Goal: Transaction & Acquisition: Subscribe to service/newsletter

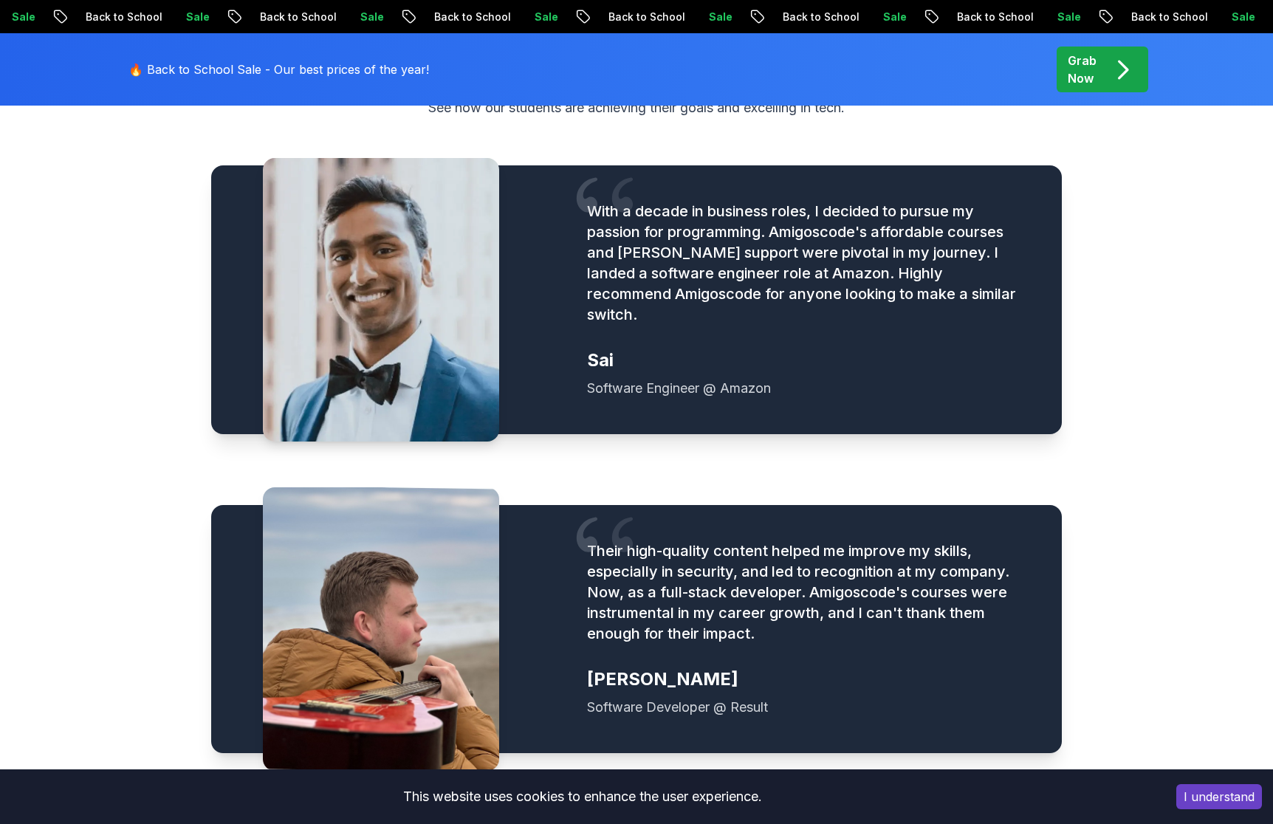
scroll to position [2276, 0]
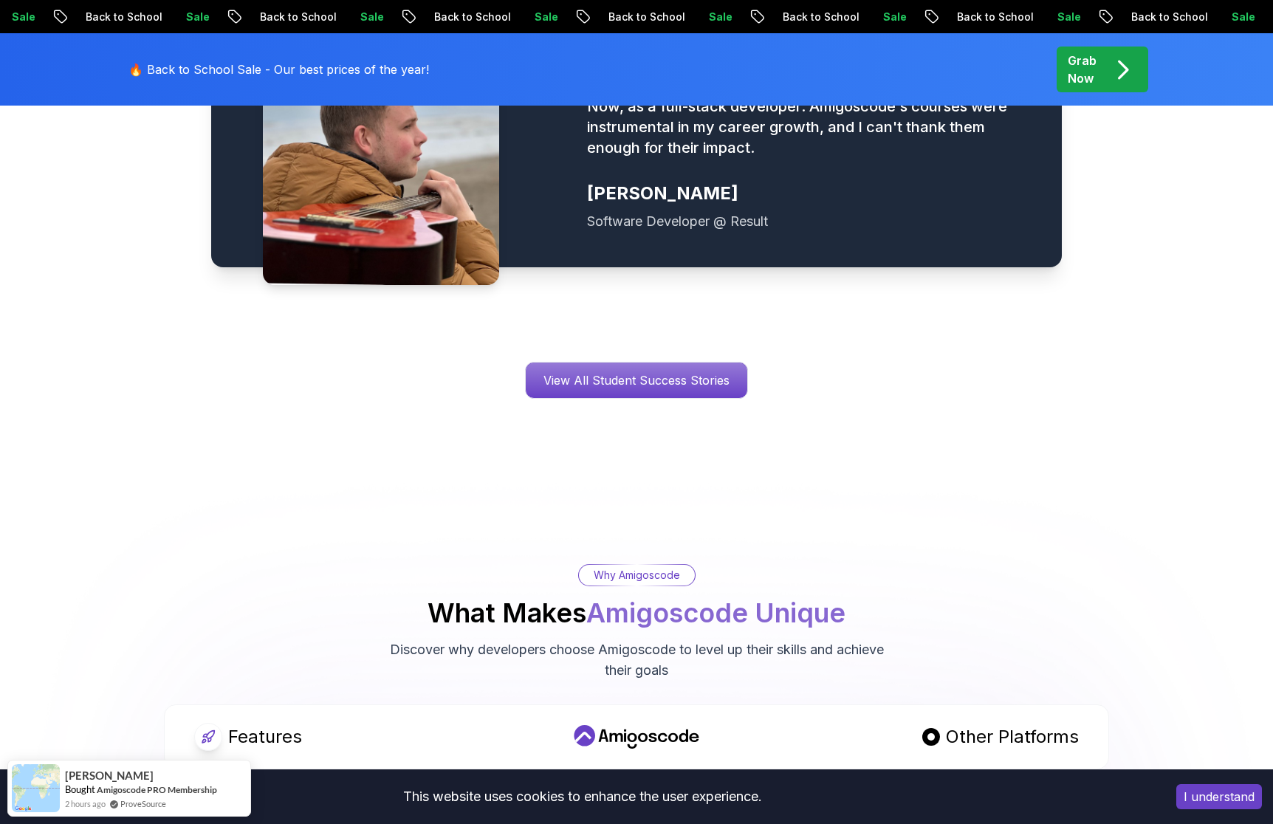
click at [1223, 790] on button "I understand" at bounding box center [1219, 796] width 86 height 25
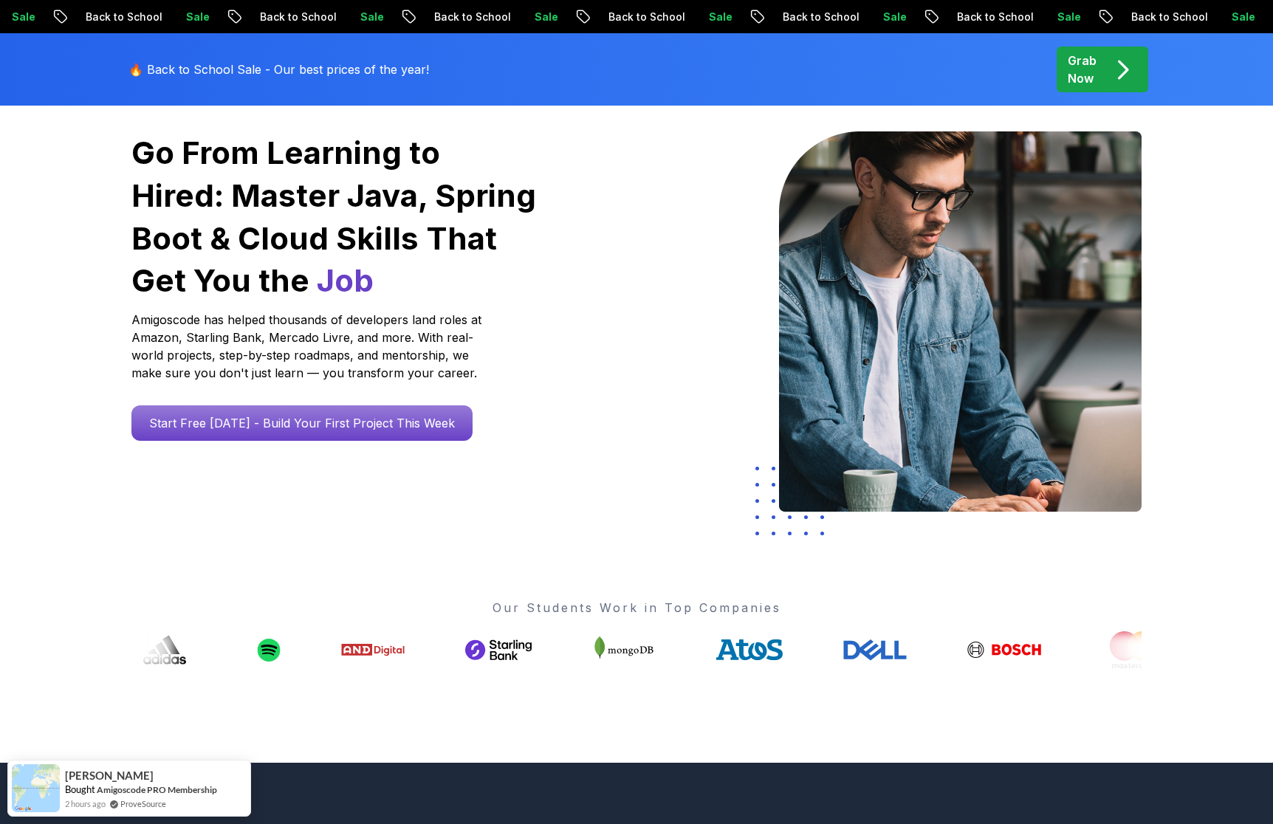
scroll to position [0, 0]
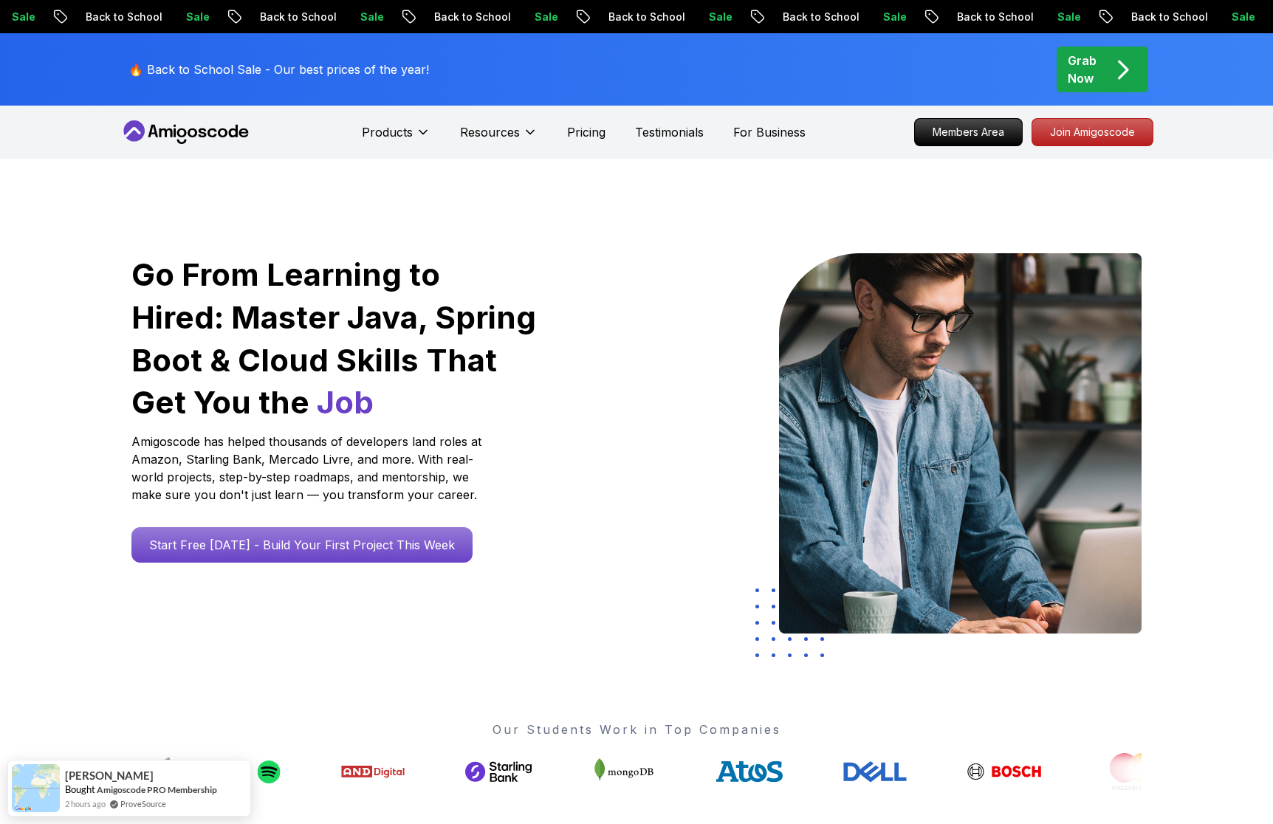
click at [213, 121] on icon at bounding box center [186, 132] width 133 height 24
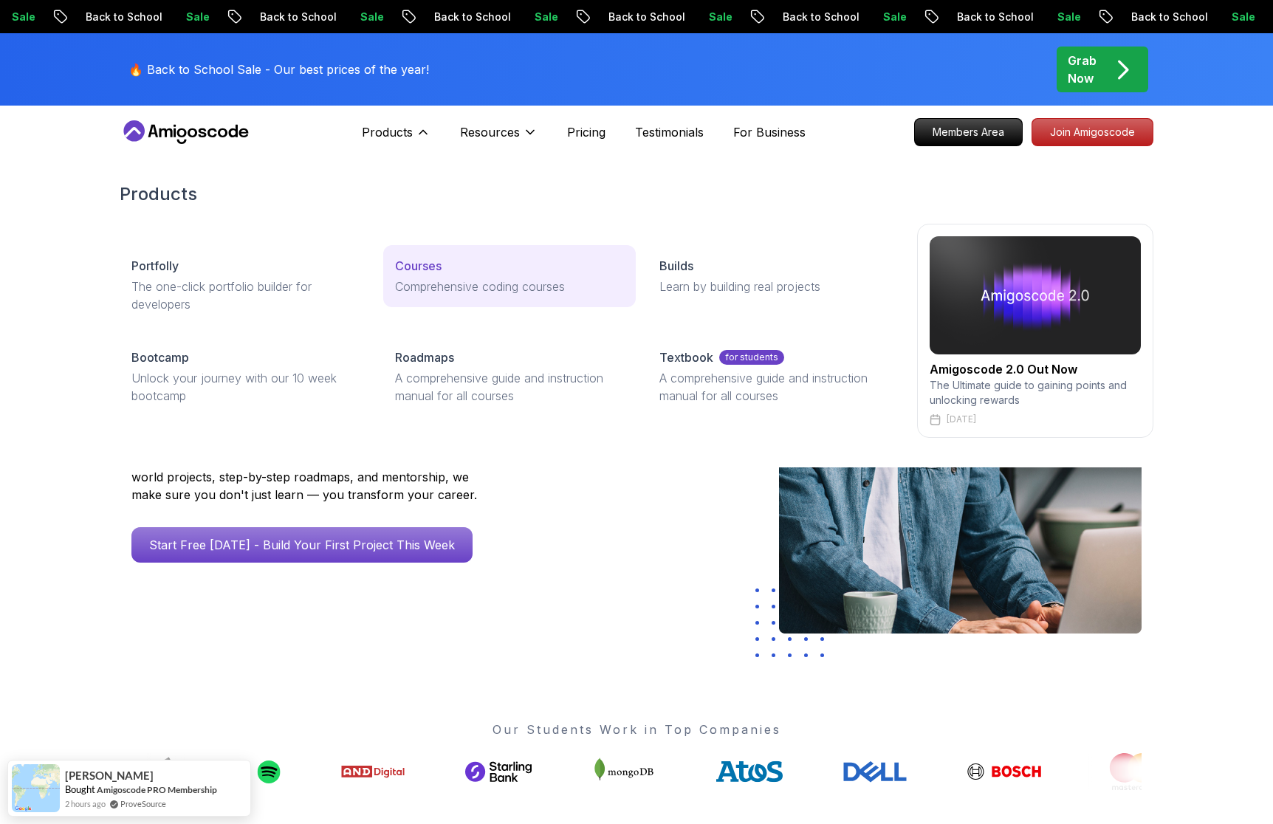
click at [448, 275] on link "Courses Comprehensive coding courses" at bounding box center [509, 276] width 252 height 62
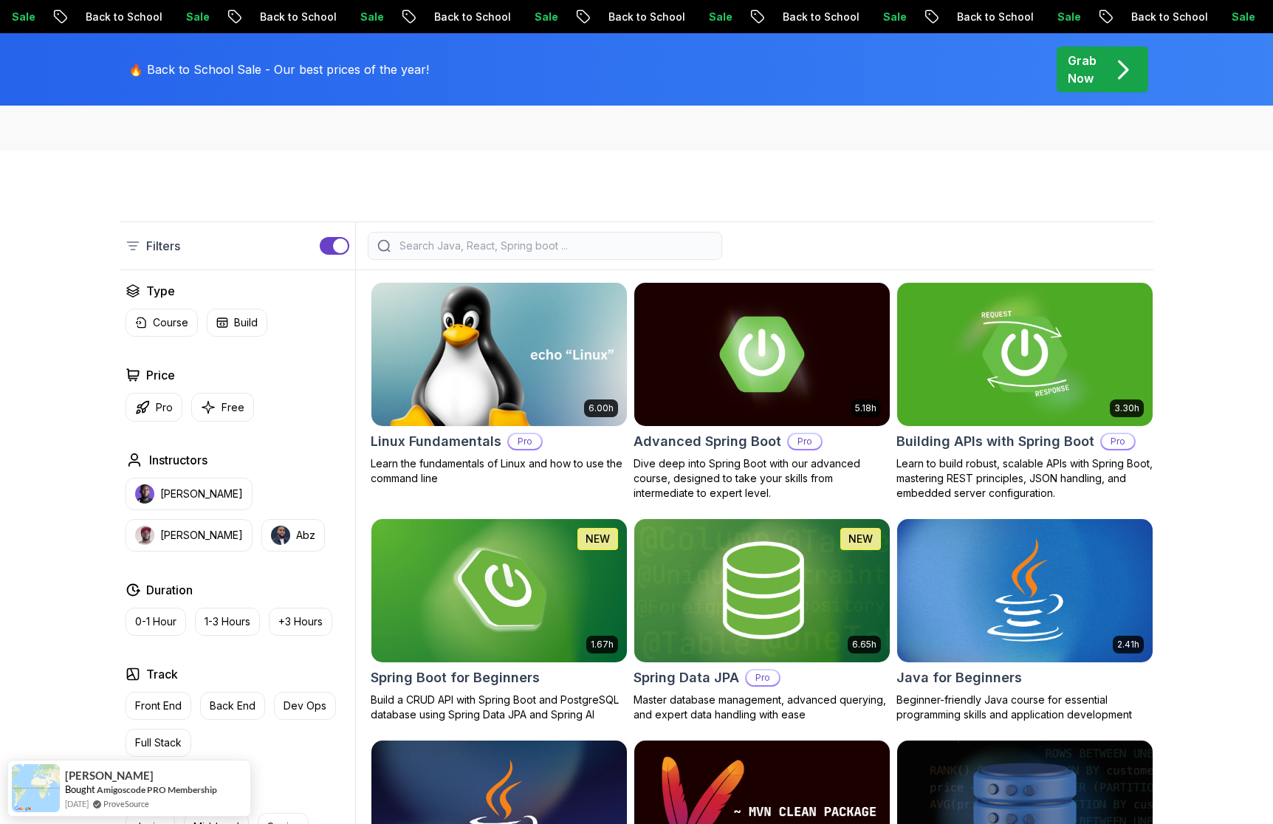
scroll to position [295, 0]
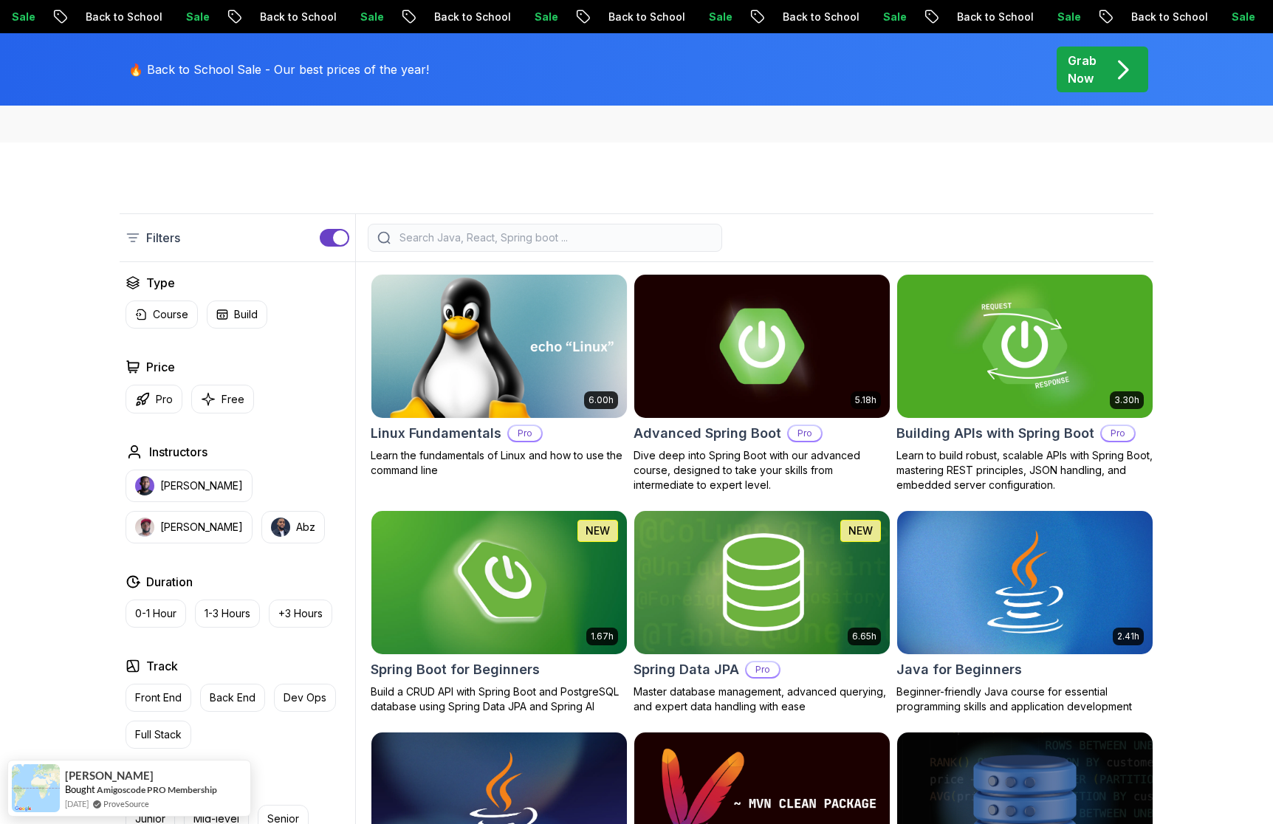
click at [518, 380] on img at bounding box center [499, 346] width 268 height 150
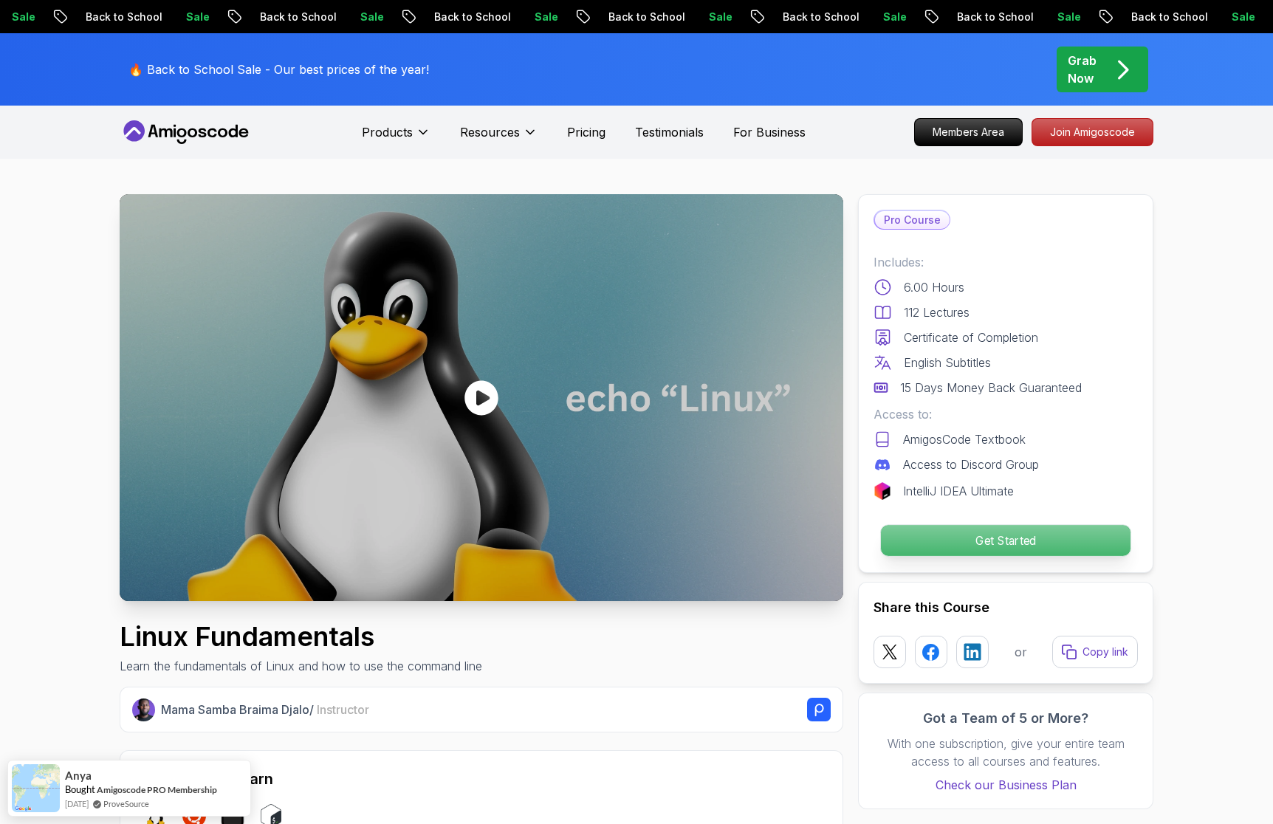
click at [992, 528] on p "Get Started" at bounding box center [1006, 540] width 250 height 31
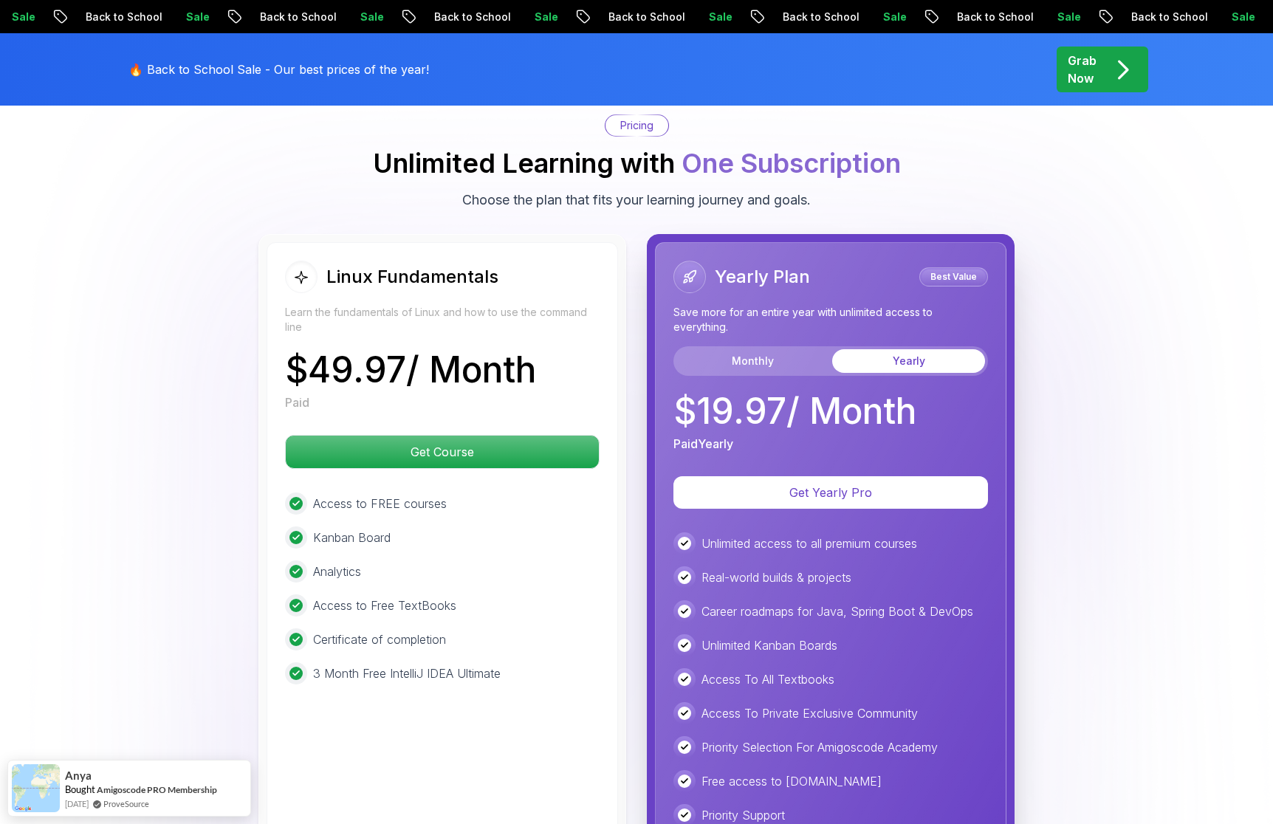
scroll to position [3270, 0]
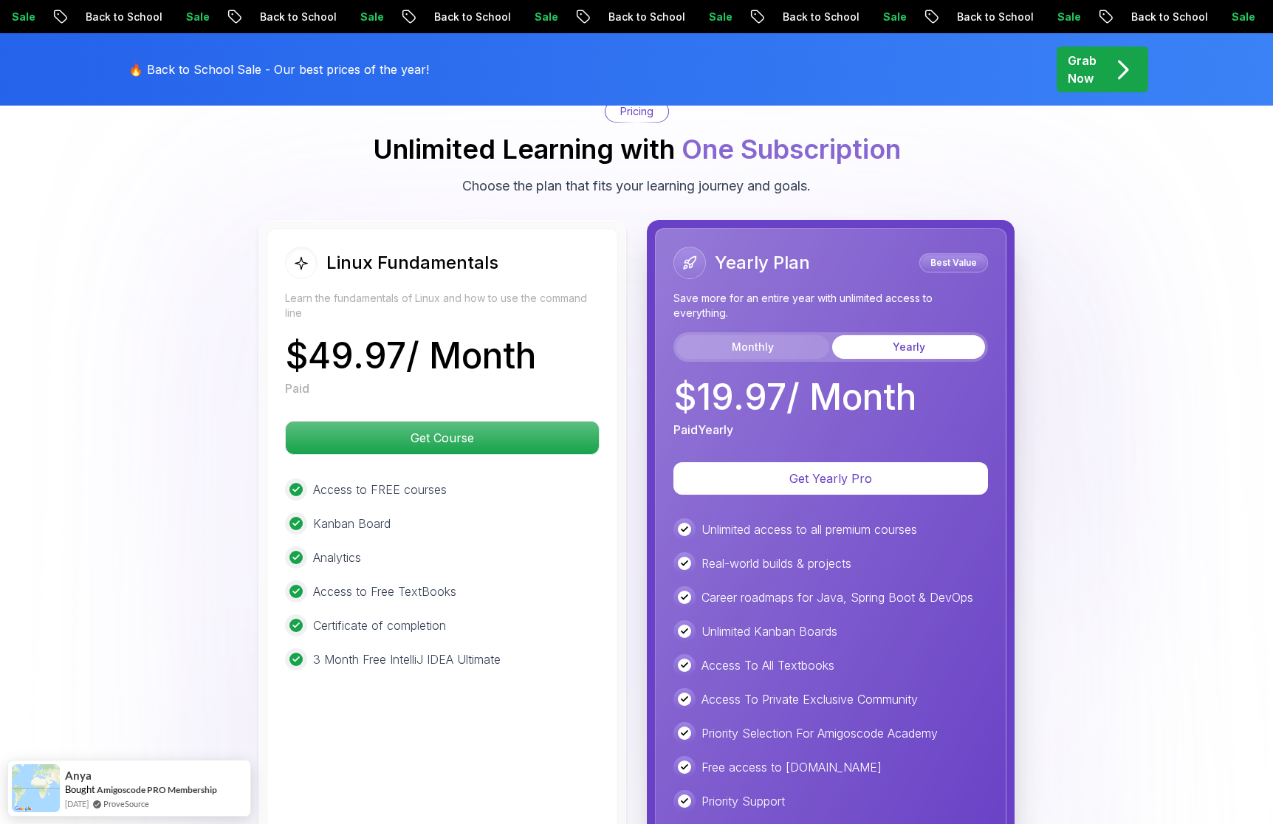
click at [752, 335] on button "Monthly" at bounding box center [752, 347] width 153 height 24
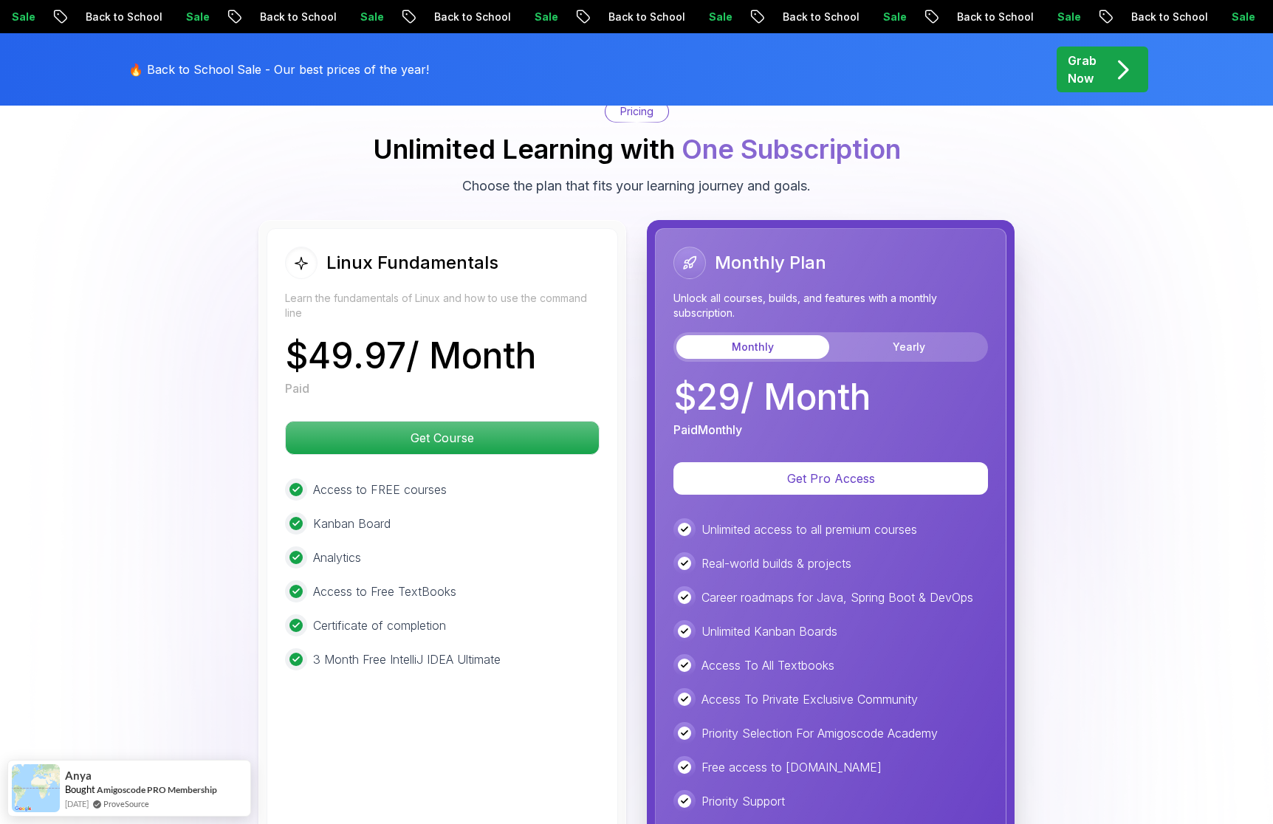
drag, startPoint x: 433, startPoint y: 348, endPoint x: 544, endPoint y: 345, distance: 111.5
click at [536, 345] on p "$ 49.97 / Month" at bounding box center [410, 355] width 251 height 35
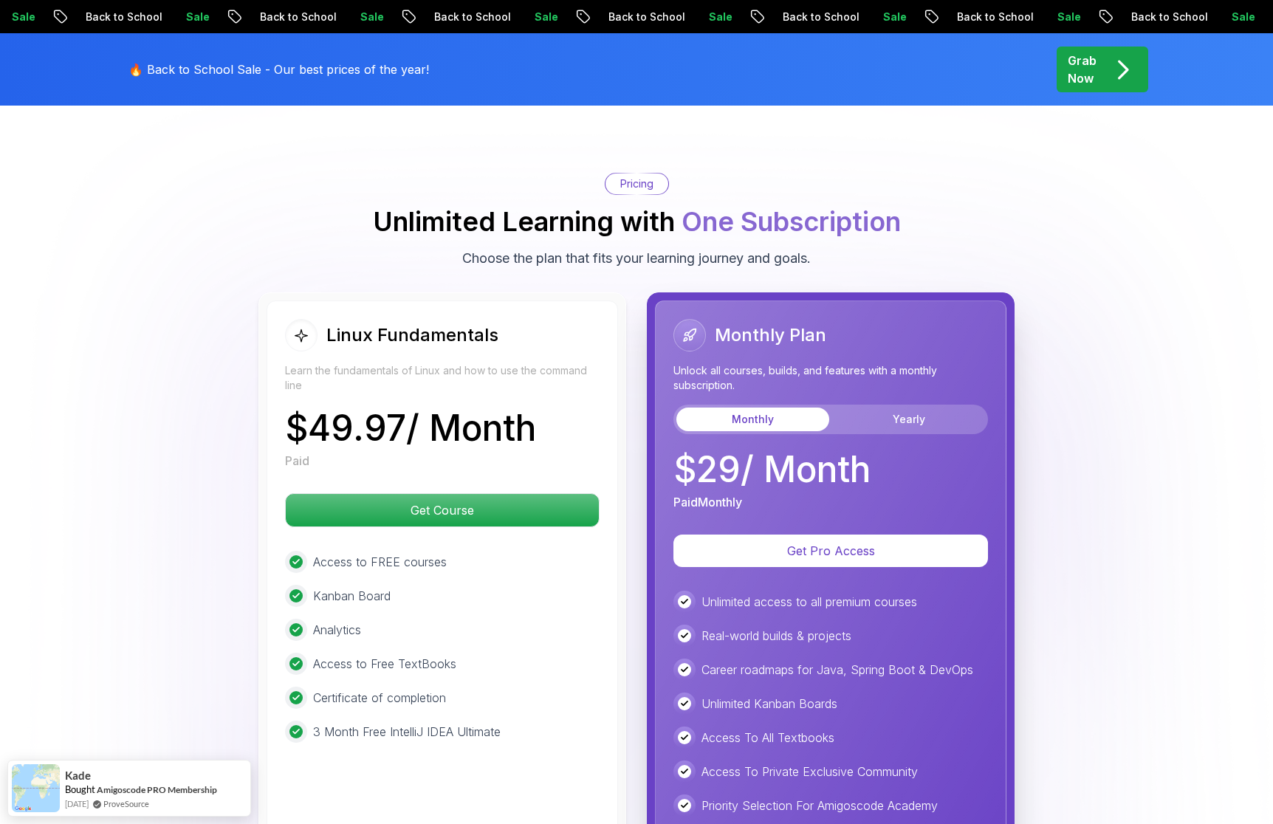
scroll to position [3379, 0]
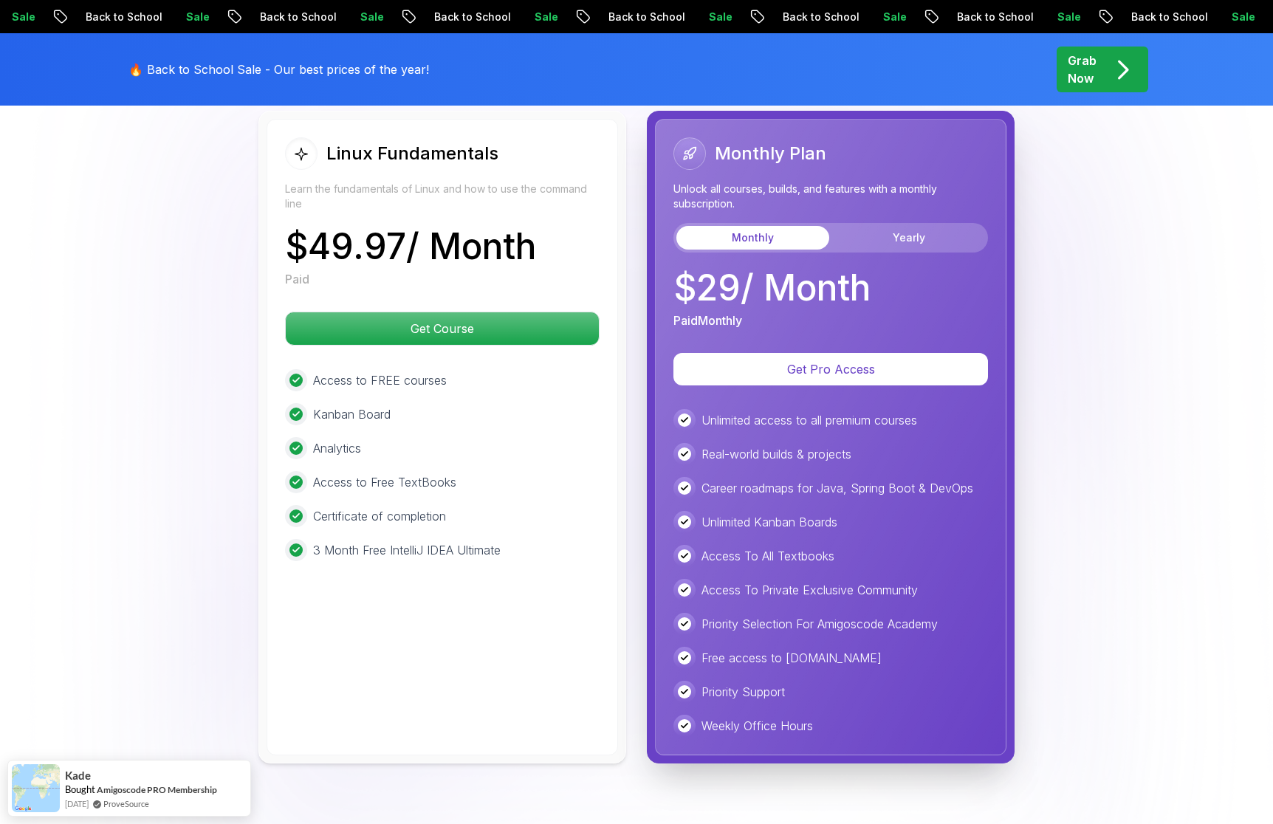
click at [880, 247] on div "Monthly Plan Unlock all courses, builds, and features with a monthly subscripti…" at bounding box center [830, 233] width 315 height 192
click at [885, 237] on button "Yearly" at bounding box center [908, 238] width 153 height 24
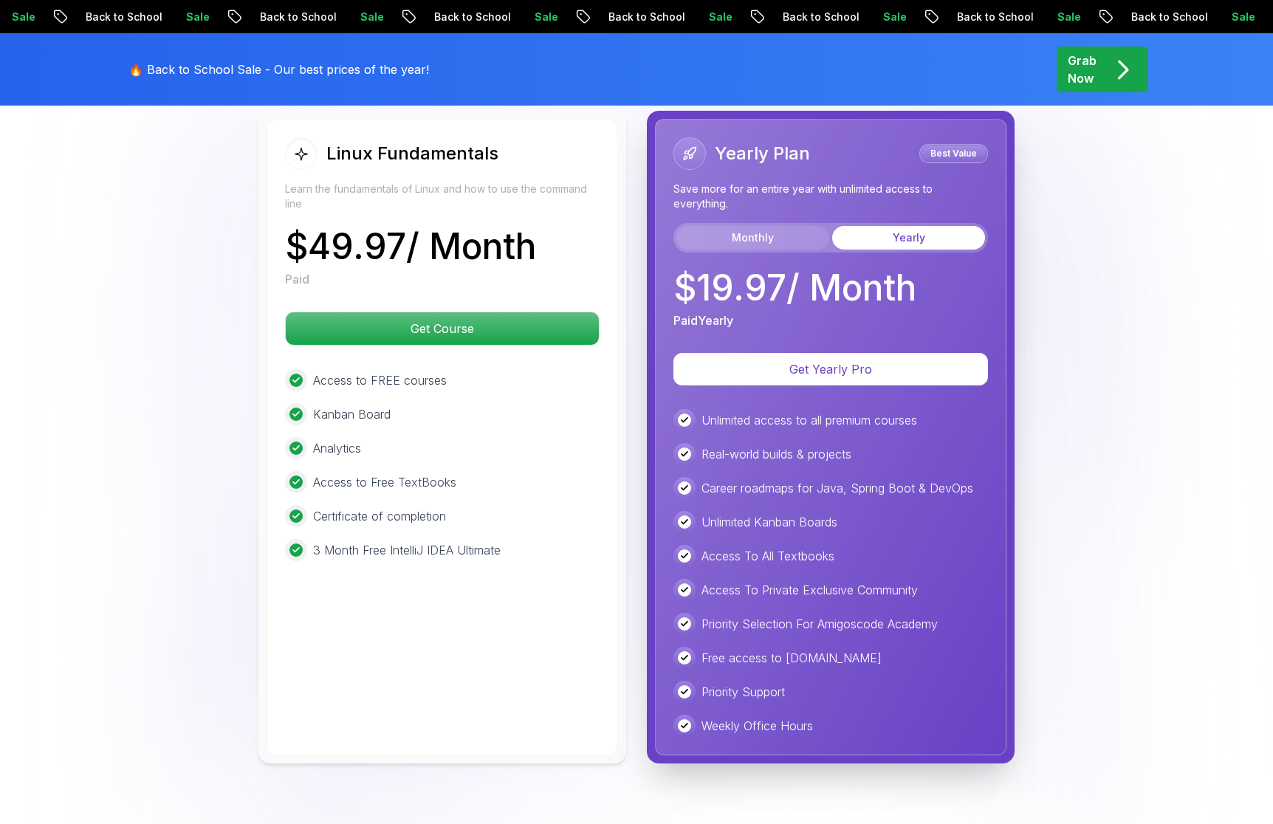
click at [816, 241] on button "Monthly" at bounding box center [752, 238] width 153 height 24
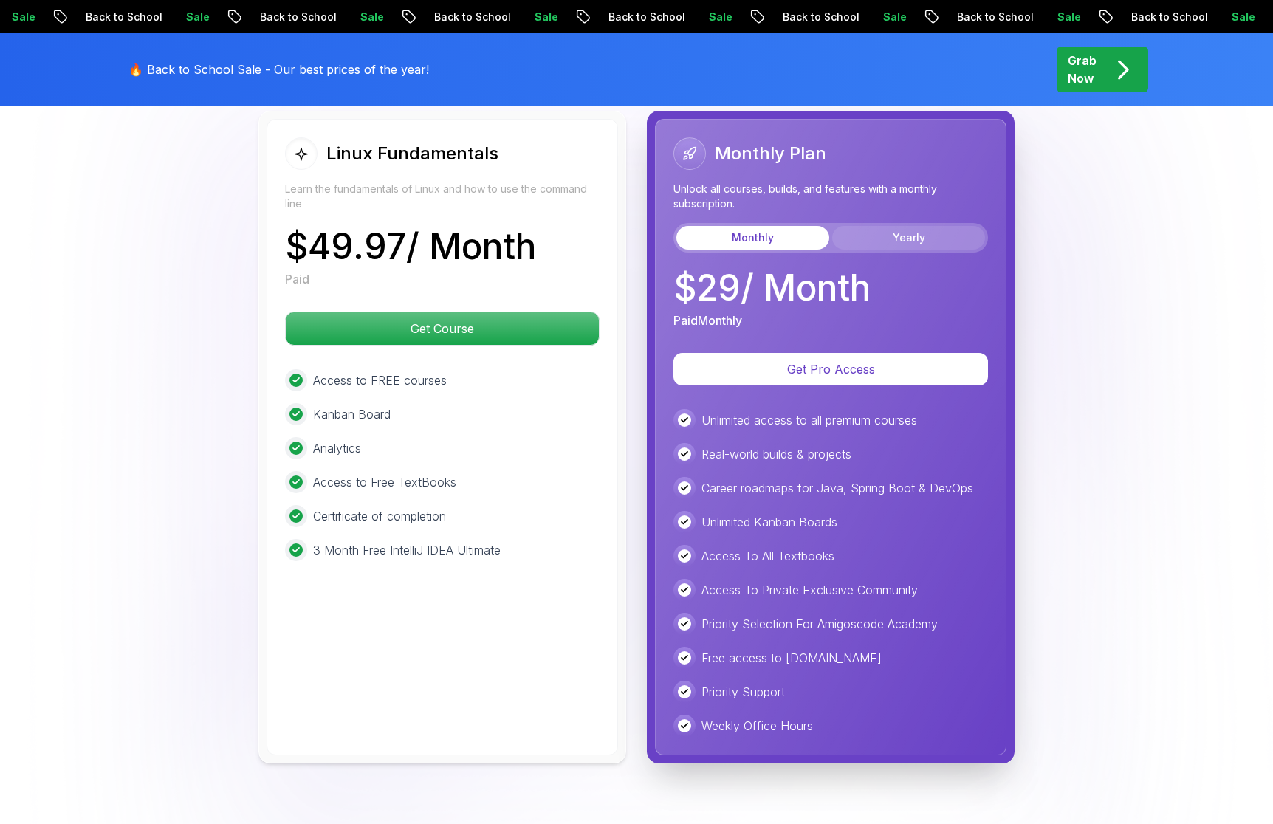
click at [910, 231] on button "Yearly" at bounding box center [908, 238] width 153 height 24
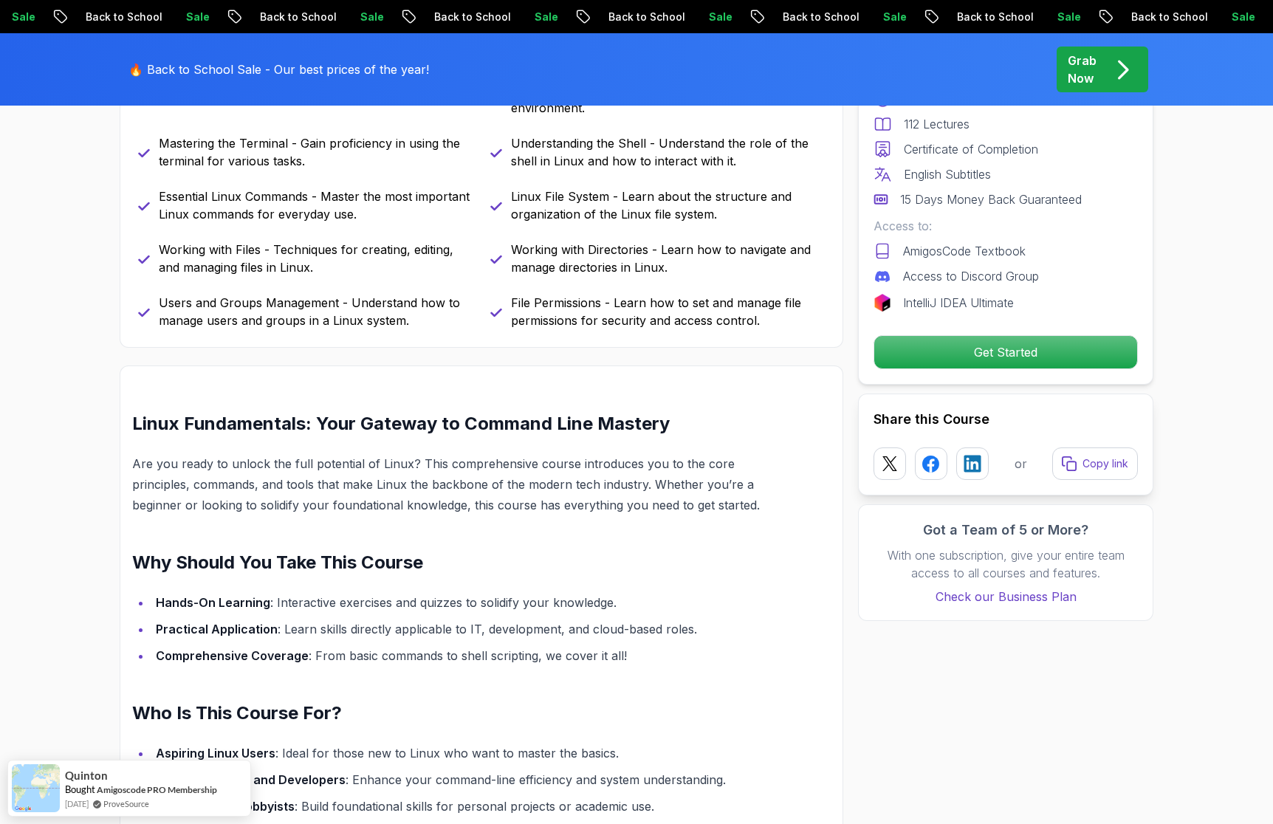
scroll to position [0, 0]
